Goal: Complete application form

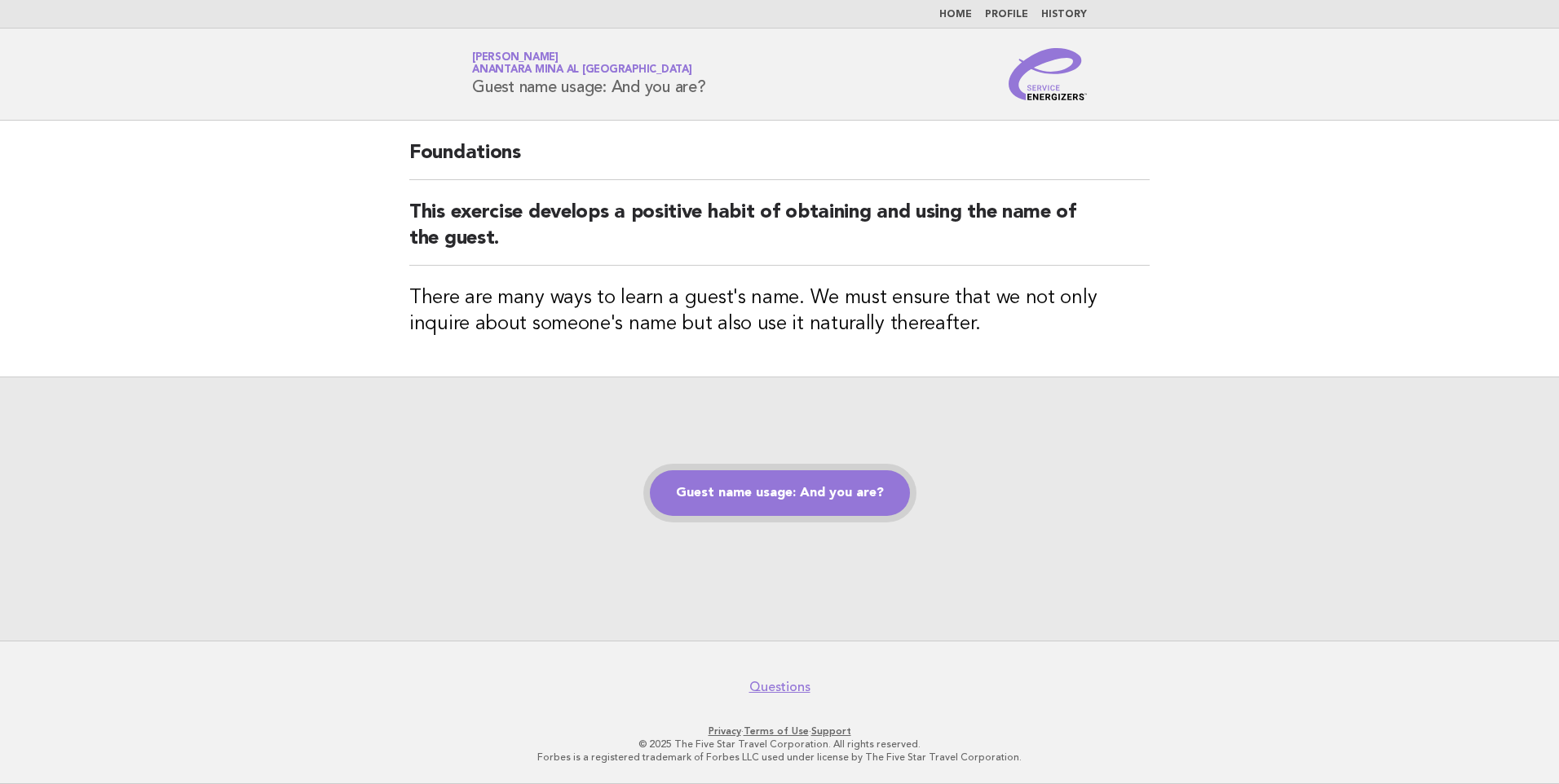
click at [724, 495] on link "Guest name usage: And you are?" at bounding box center [780, 493] width 260 height 46
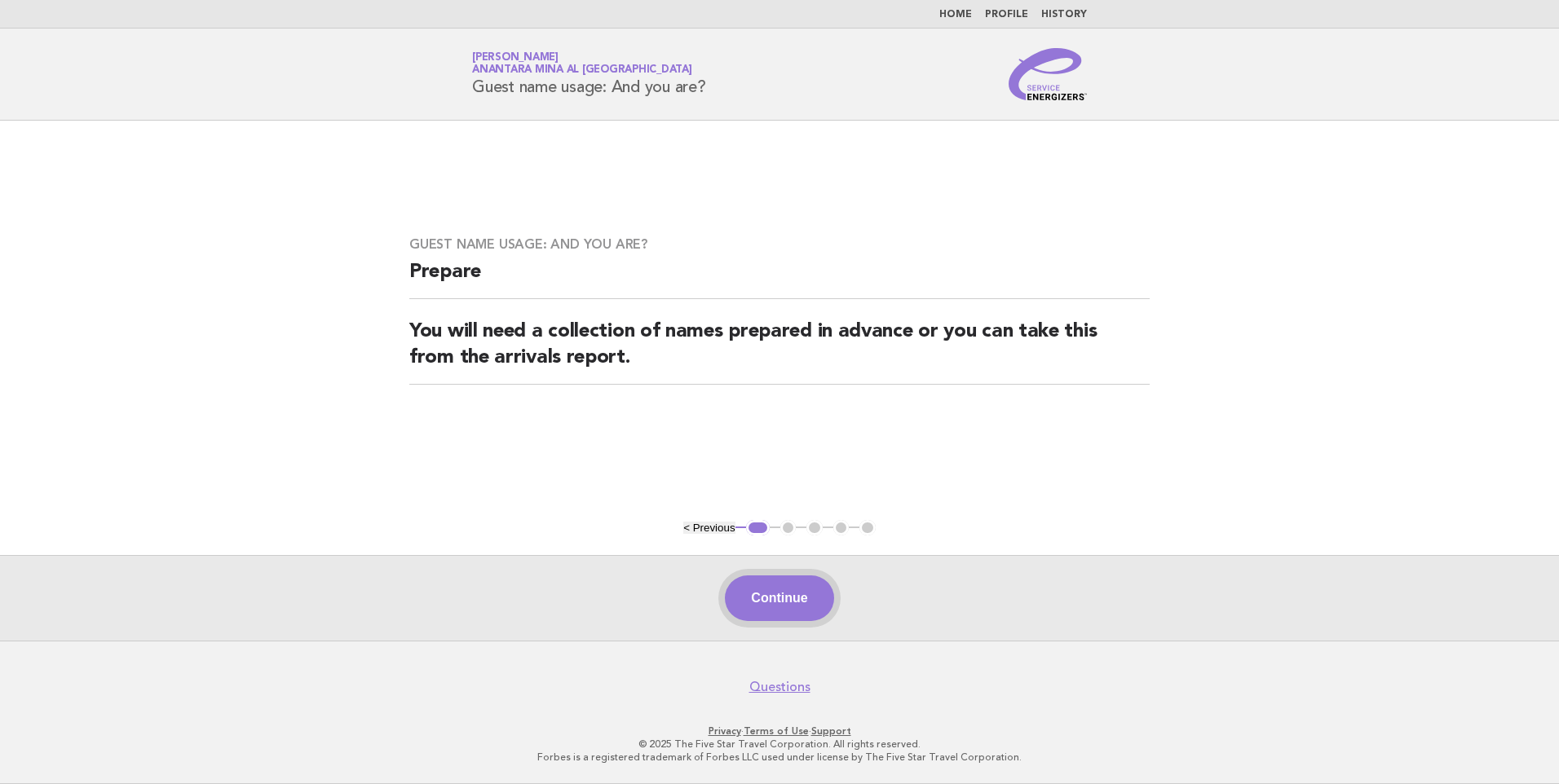
click at [775, 595] on button "Continue" at bounding box center [779, 598] width 109 height 46
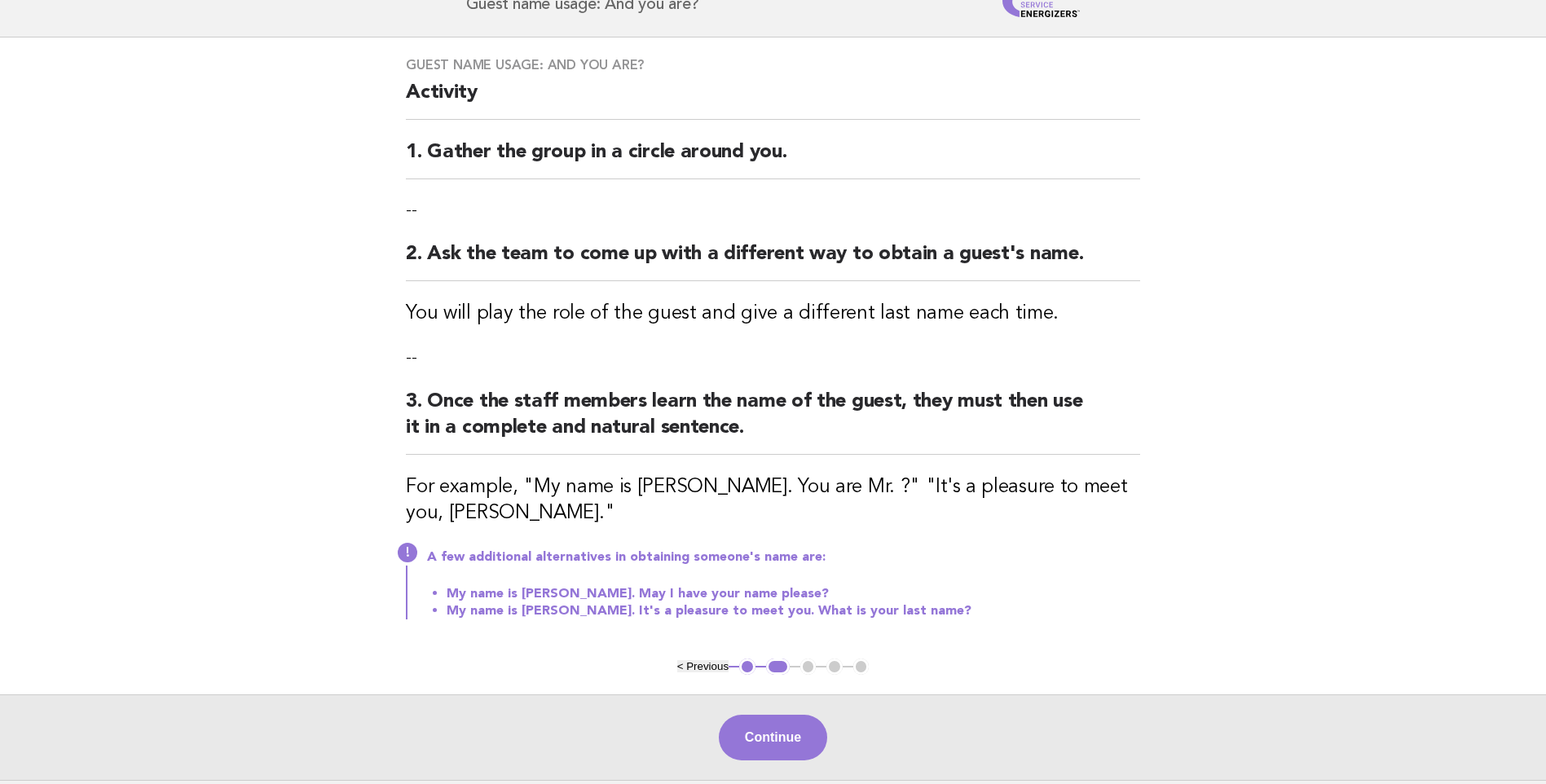
scroll to position [163, 0]
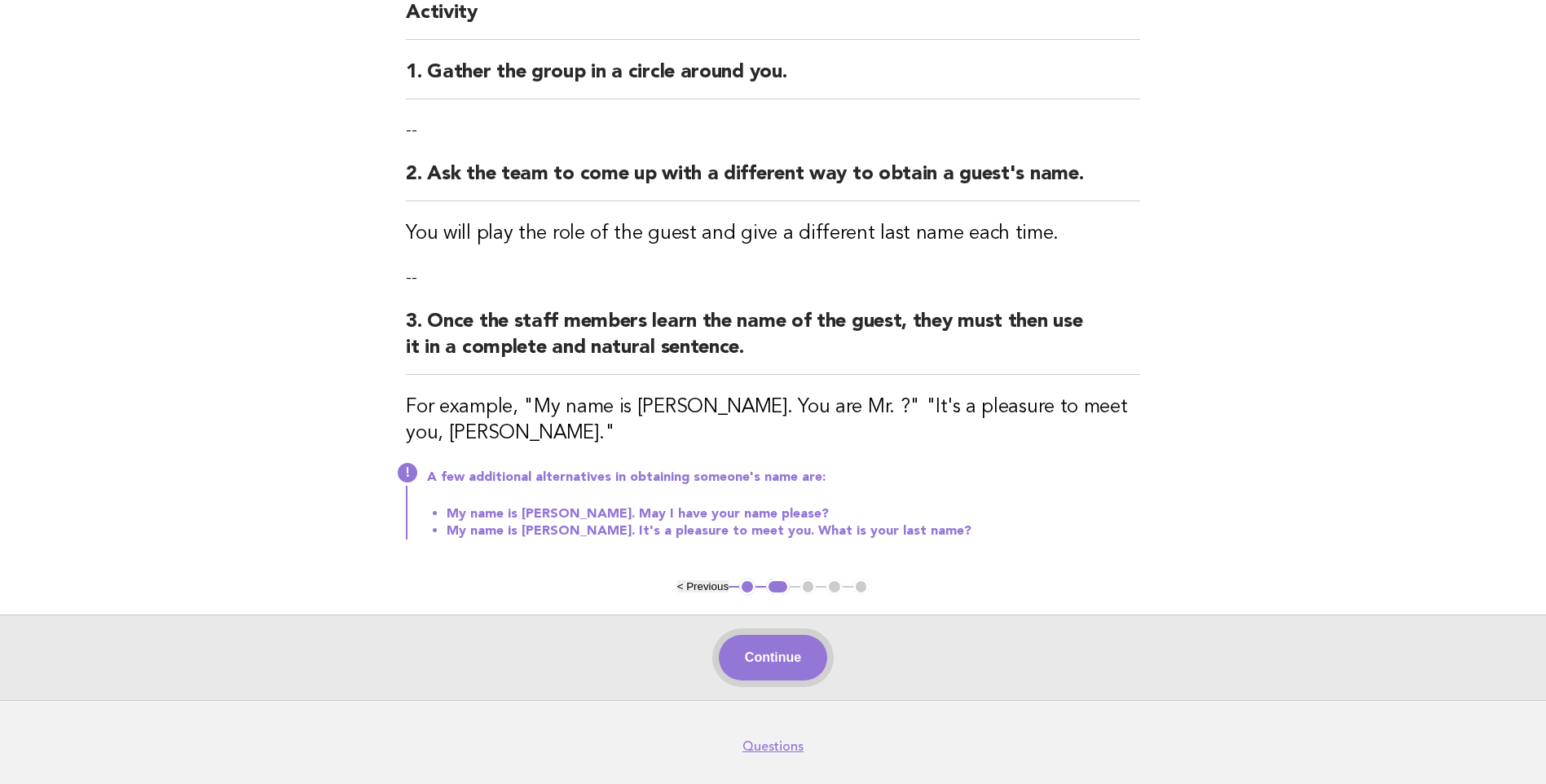
click at [789, 676] on button "Continue" at bounding box center [773, 657] width 109 height 46
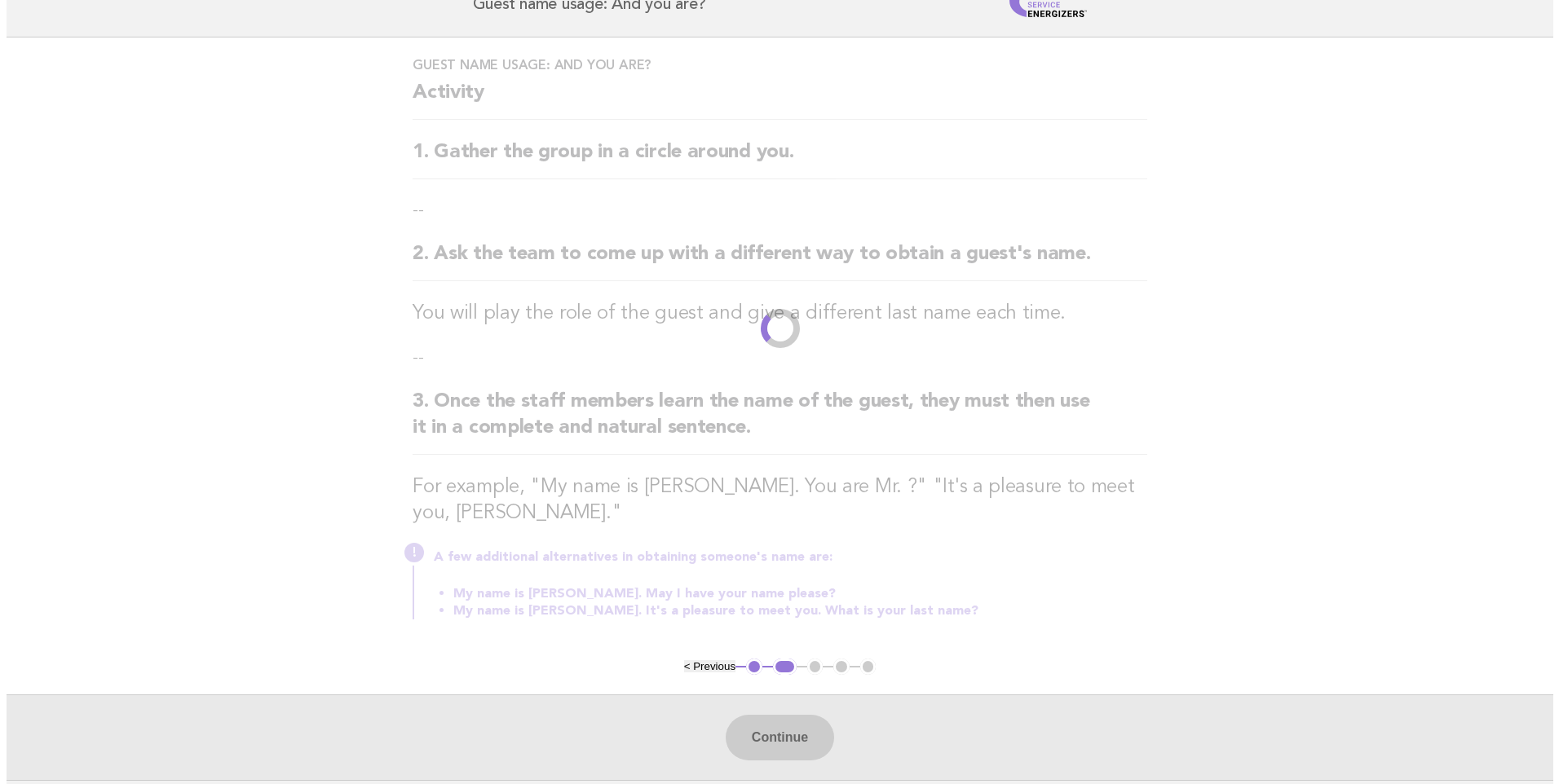
scroll to position [0, 0]
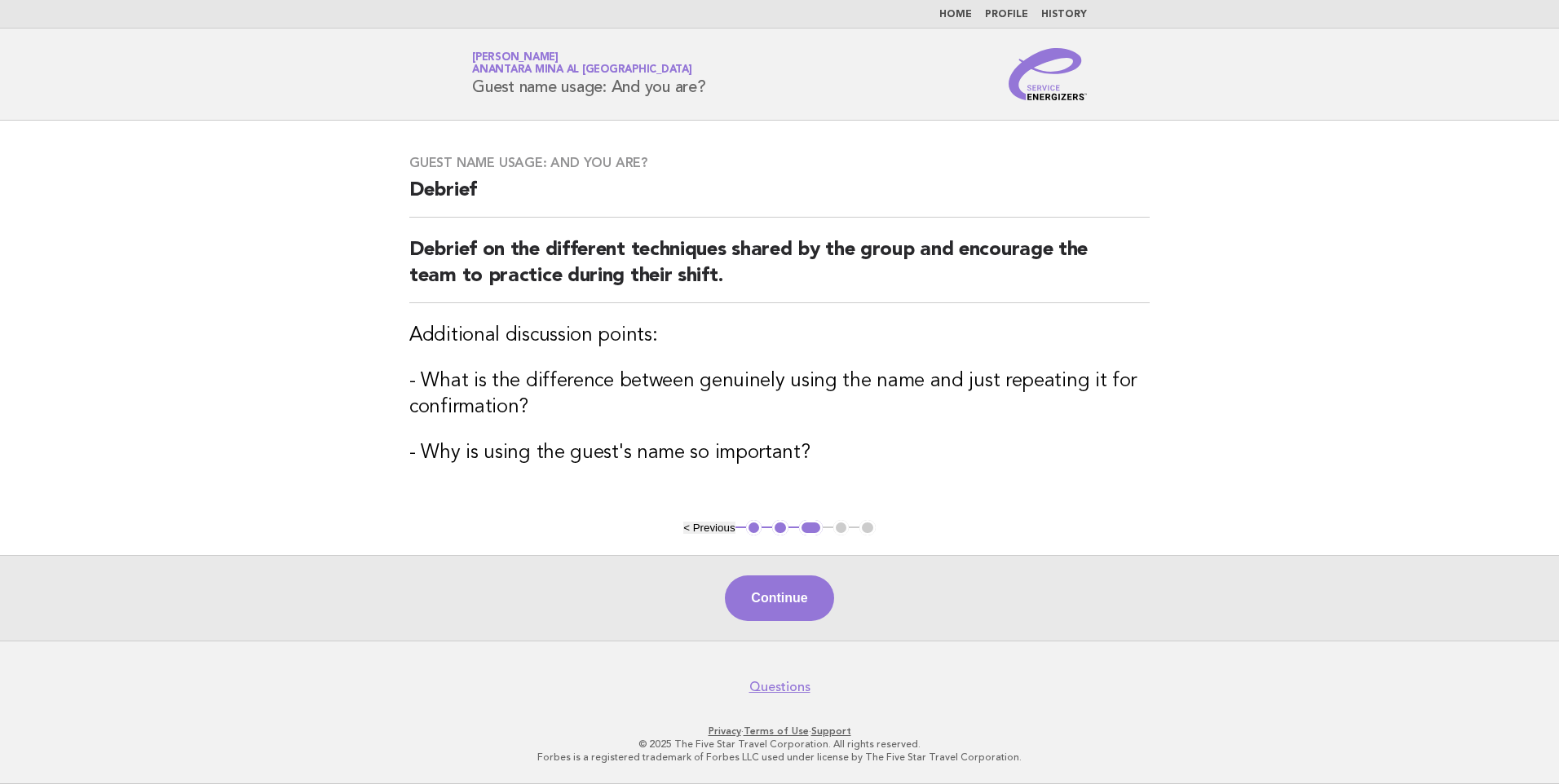
click at [772, 625] on div "Continue" at bounding box center [780, 598] width 1559 height 86
drag, startPoint x: 772, startPoint y: 625, endPoint x: 767, endPoint y: 616, distance: 10.3
click at [767, 616] on button "Continue" at bounding box center [779, 598] width 109 height 46
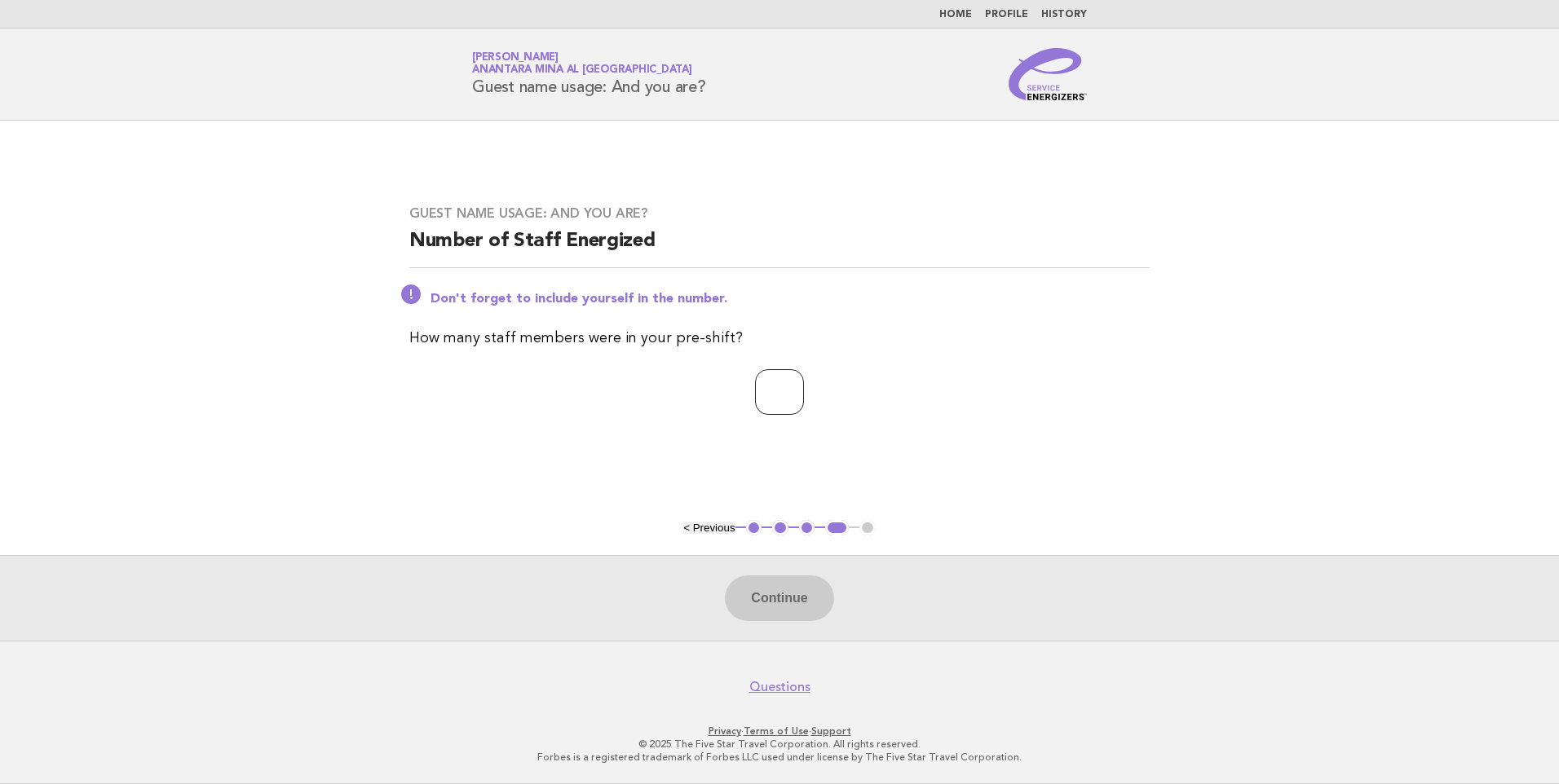
click at [755, 391] on input "number" at bounding box center [780, 392] width 49 height 46
type input "*"
click at [802, 595] on button "Continue" at bounding box center [779, 598] width 109 height 46
